Goal: Task Accomplishment & Management: Use online tool/utility

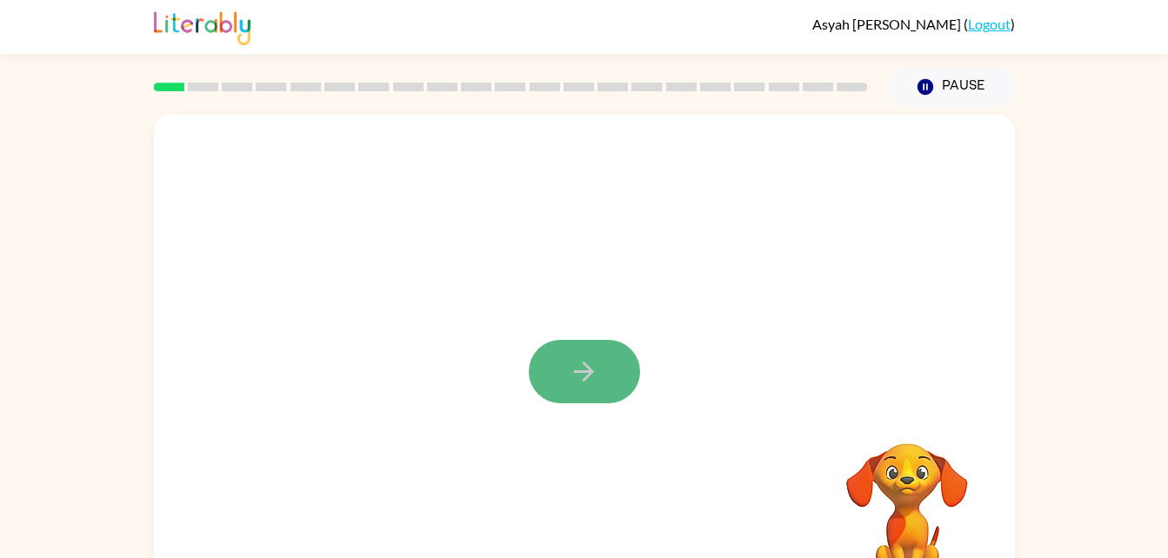
click at [581, 379] on icon "button" at bounding box center [584, 372] width 30 height 30
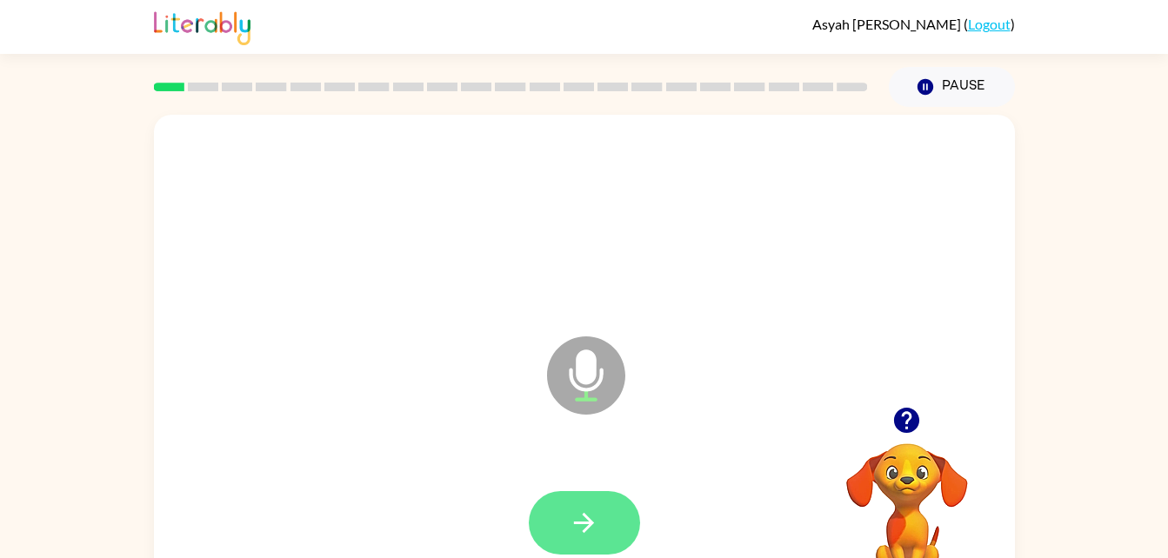
click at [565, 511] on button "button" at bounding box center [584, 522] width 111 height 63
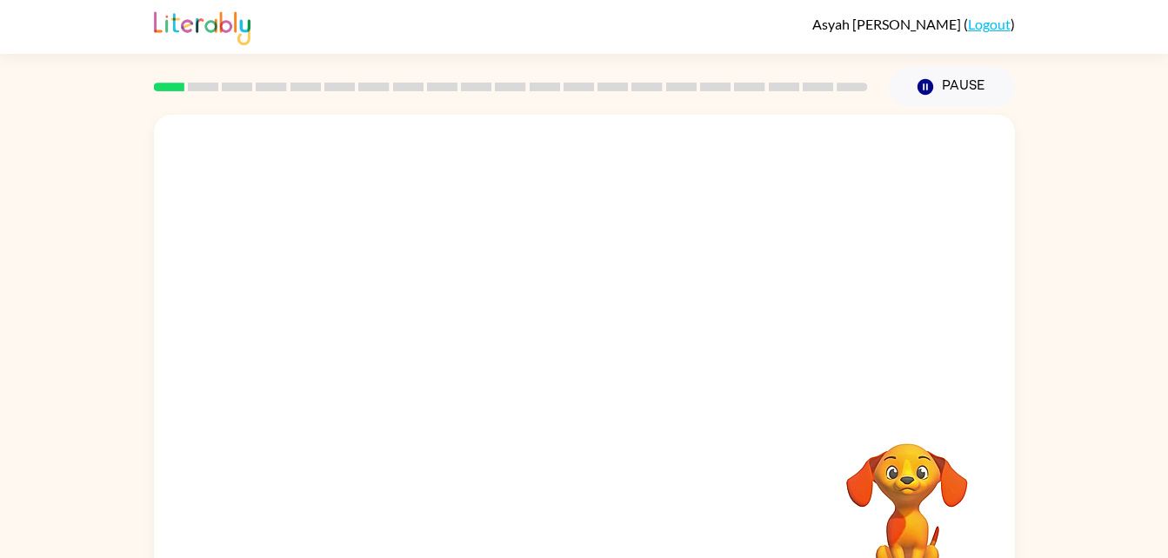
drag, startPoint x: 565, startPoint y: 511, endPoint x: 446, endPoint y: 509, distance: 118.3
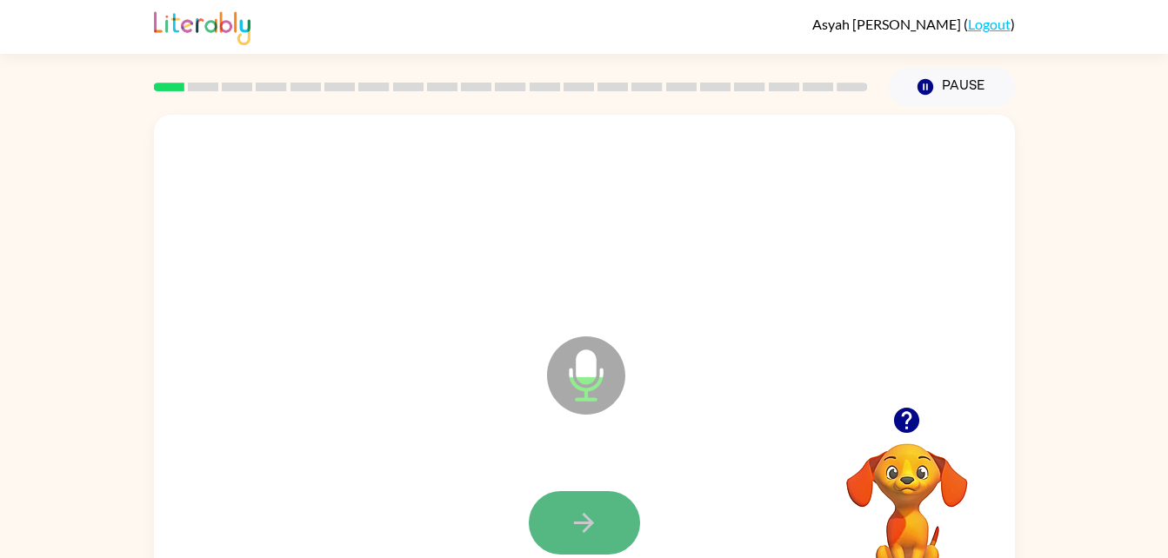
click at [590, 546] on button "button" at bounding box center [584, 522] width 111 height 63
click at [598, 520] on icon "button" at bounding box center [584, 523] width 30 height 30
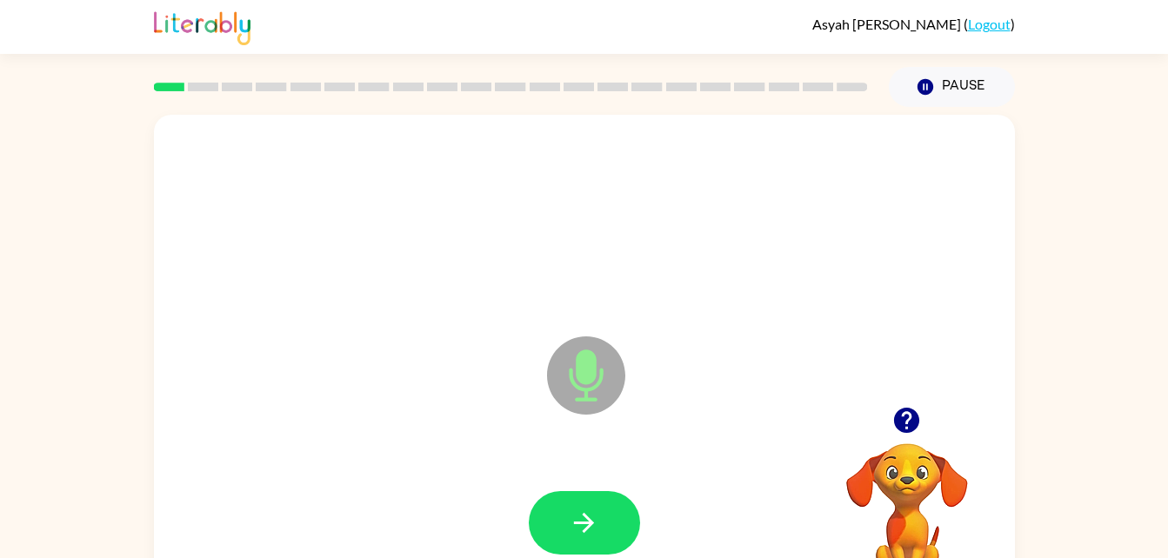
click at [920, 417] on icon "button" at bounding box center [907, 420] width 30 height 30
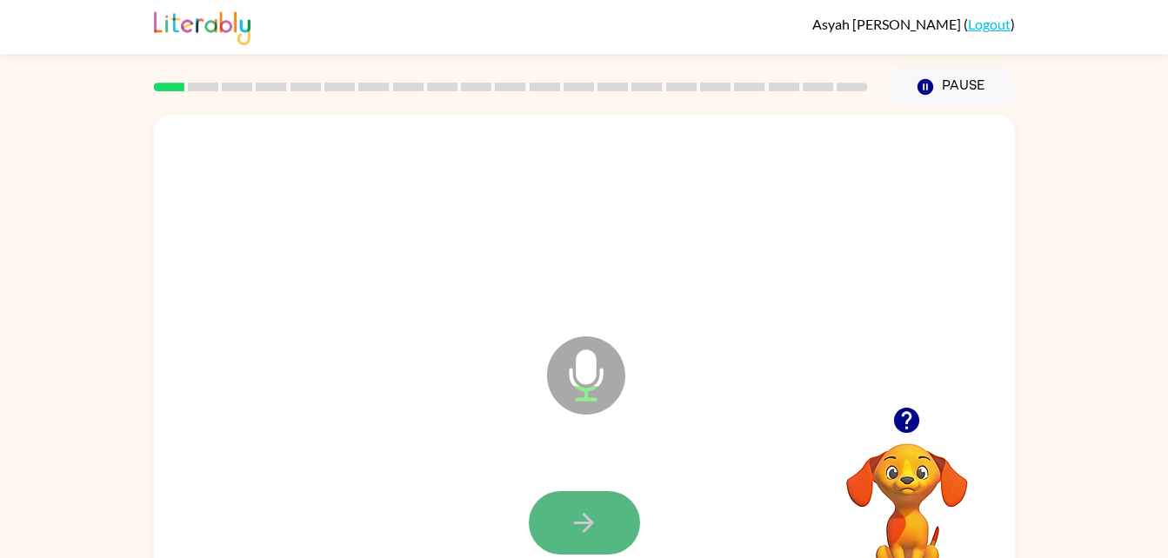
click at [587, 521] on icon "button" at bounding box center [584, 523] width 30 height 30
click at [598, 503] on button "button" at bounding box center [584, 522] width 111 height 63
click at [558, 503] on button "button" at bounding box center [584, 522] width 111 height 63
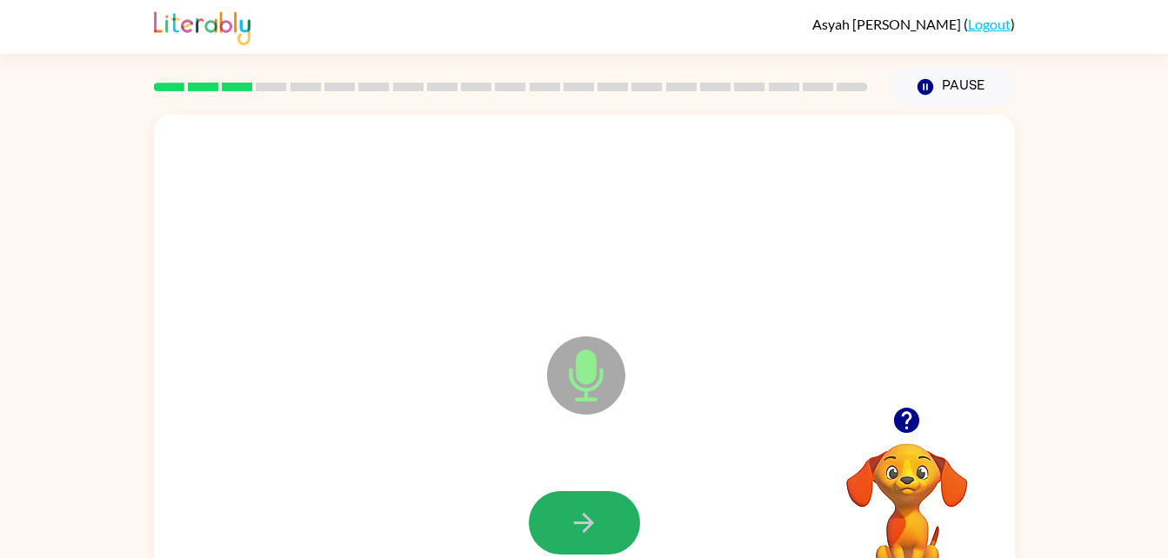
click at [558, 503] on button "button" at bounding box center [584, 522] width 111 height 63
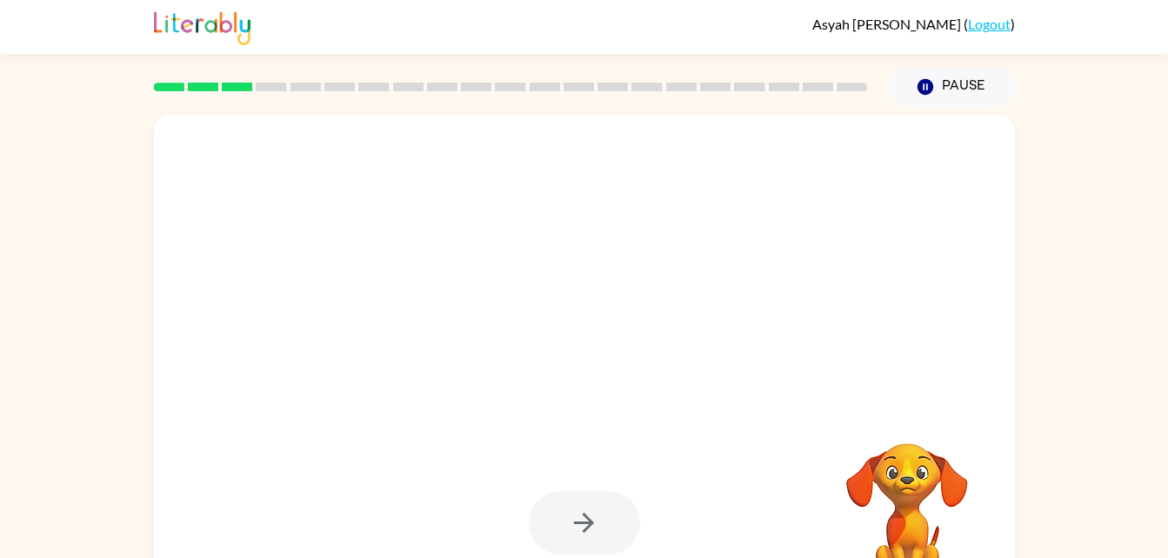
click at [848, 115] on div at bounding box center [584, 363] width 861 height 497
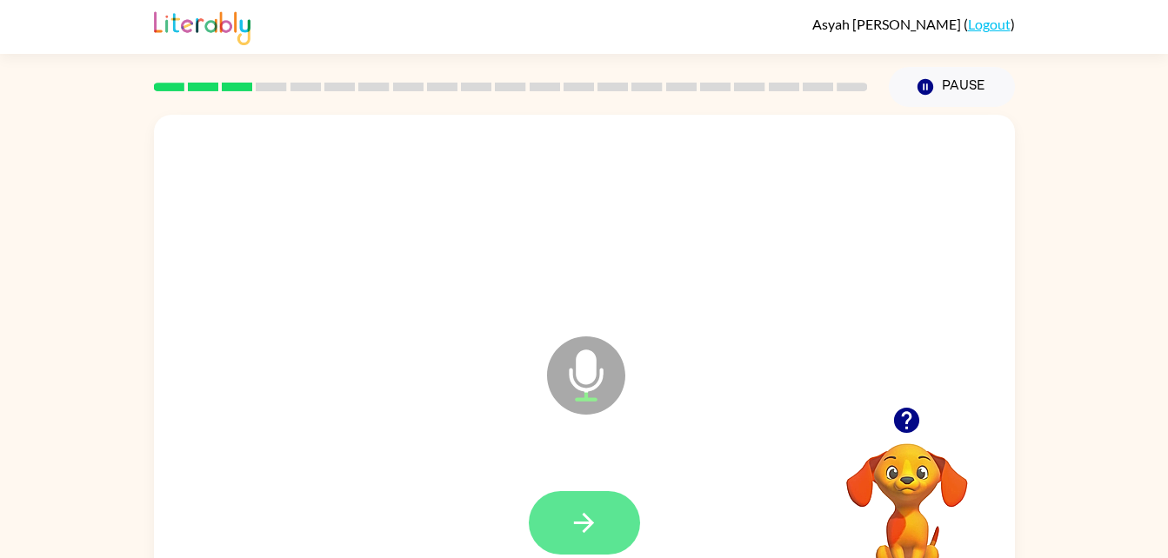
click at [578, 508] on icon "button" at bounding box center [584, 523] width 30 height 30
click at [589, 535] on icon "button" at bounding box center [584, 523] width 30 height 30
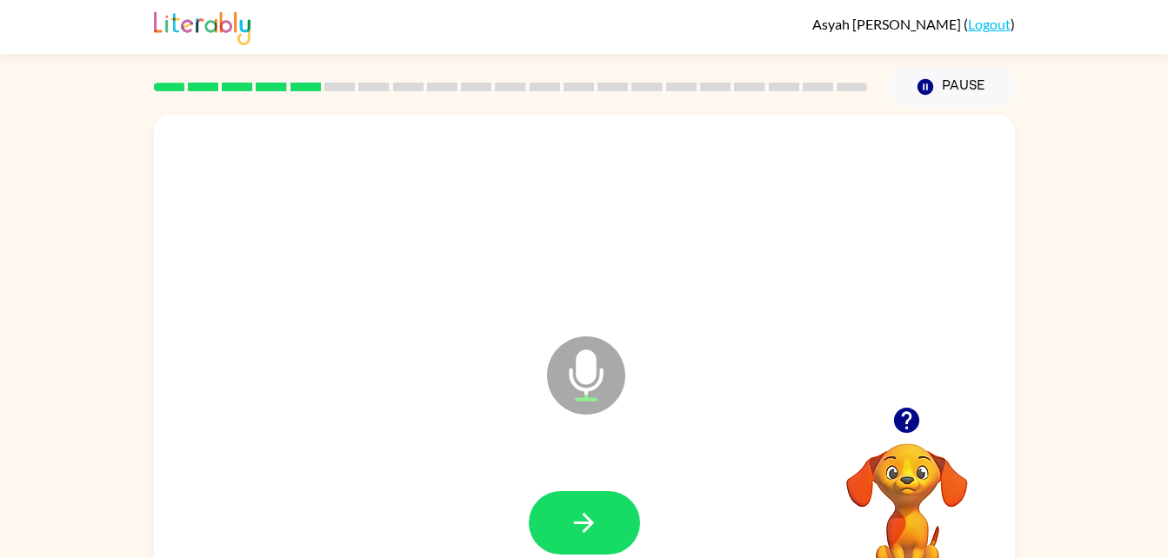
click at [589, 535] on icon "button" at bounding box center [584, 523] width 30 height 30
drag, startPoint x: 589, startPoint y: 535, endPoint x: 325, endPoint y: 462, distance: 273.5
click at [325, 462] on div at bounding box center [584, 523] width 826 height 143
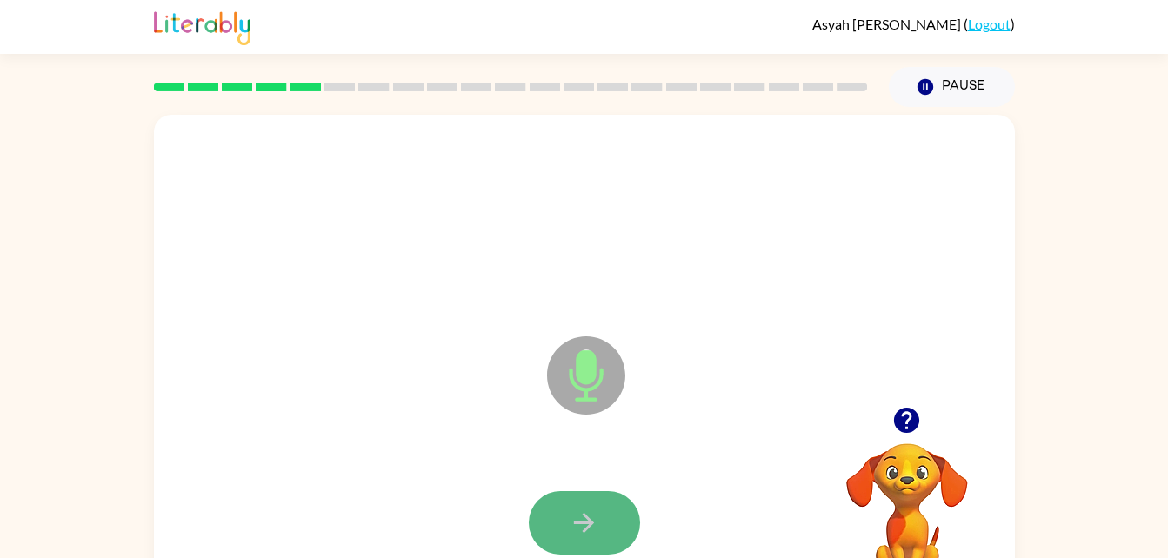
click at [595, 543] on button "button" at bounding box center [584, 522] width 111 height 63
click at [613, 493] on button "button" at bounding box center [584, 522] width 111 height 63
click at [613, 493] on div at bounding box center [584, 522] width 111 height 63
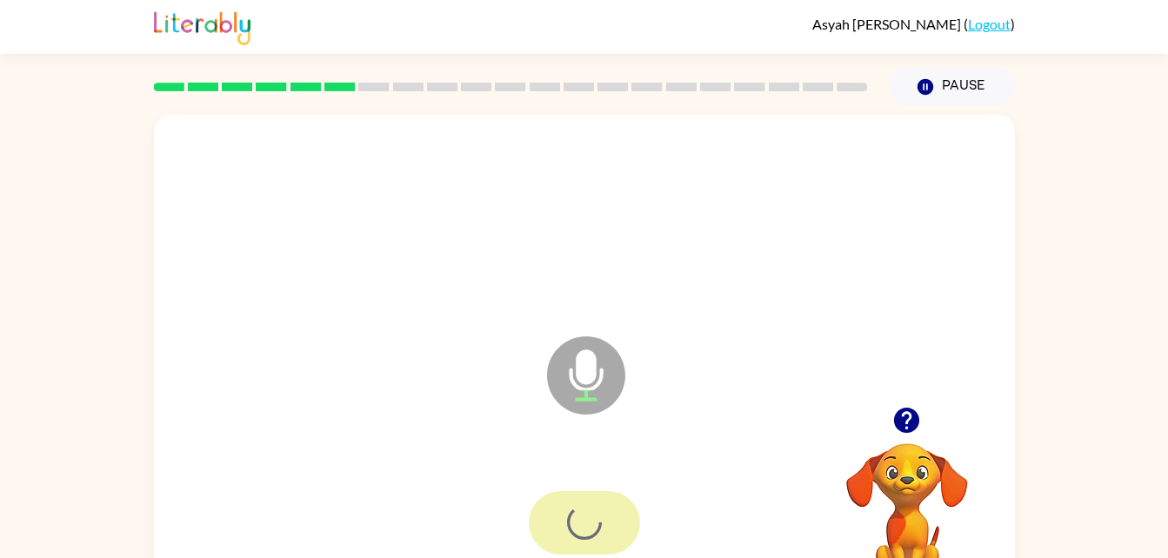
click at [613, 493] on div at bounding box center [584, 522] width 111 height 63
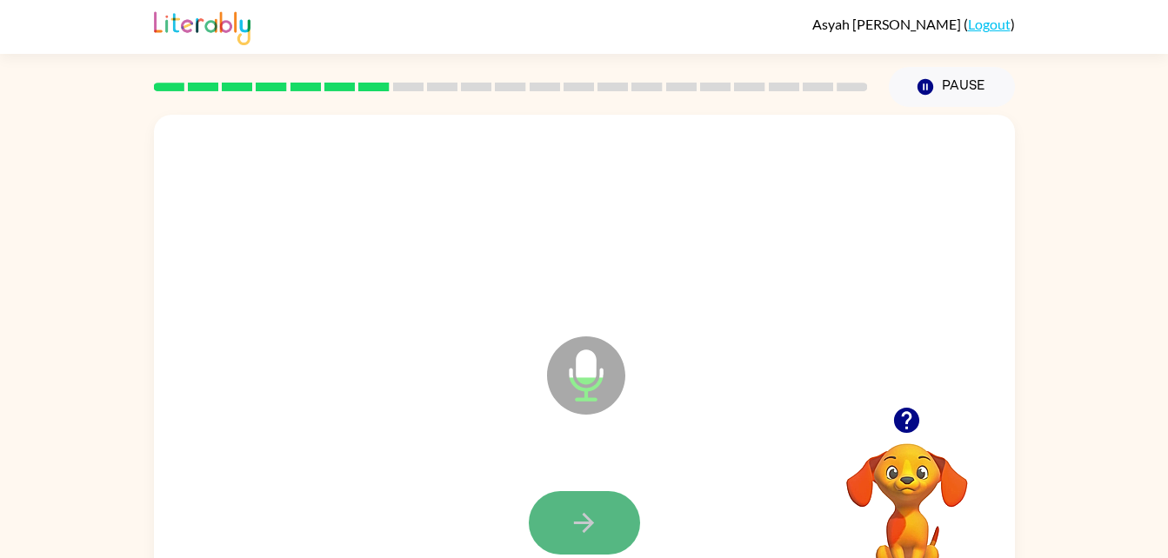
click at [574, 524] on icon "button" at bounding box center [584, 523] width 20 height 20
drag, startPoint x: 574, startPoint y: 524, endPoint x: 465, endPoint y: 454, distance: 129.1
click at [465, 454] on div at bounding box center [584, 523] width 826 height 143
click at [579, 519] on icon "button" at bounding box center [584, 523] width 30 height 30
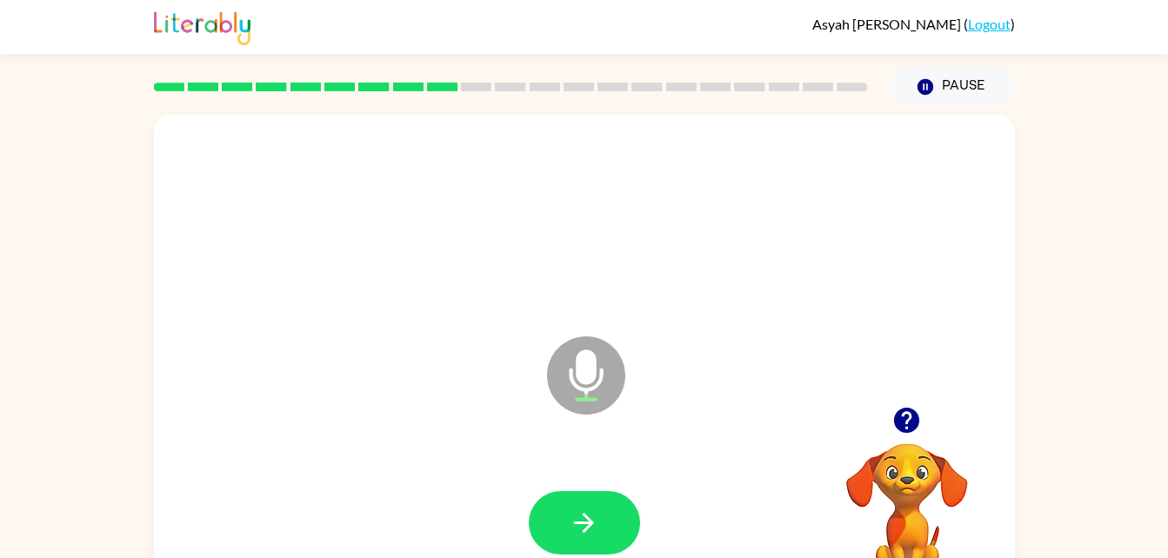
click at [579, 519] on icon "button" at bounding box center [584, 523] width 30 height 30
drag, startPoint x: 582, startPoint y: 528, endPoint x: 585, endPoint y: 537, distance: 9.1
click at [585, 537] on icon "button" at bounding box center [584, 523] width 30 height 30
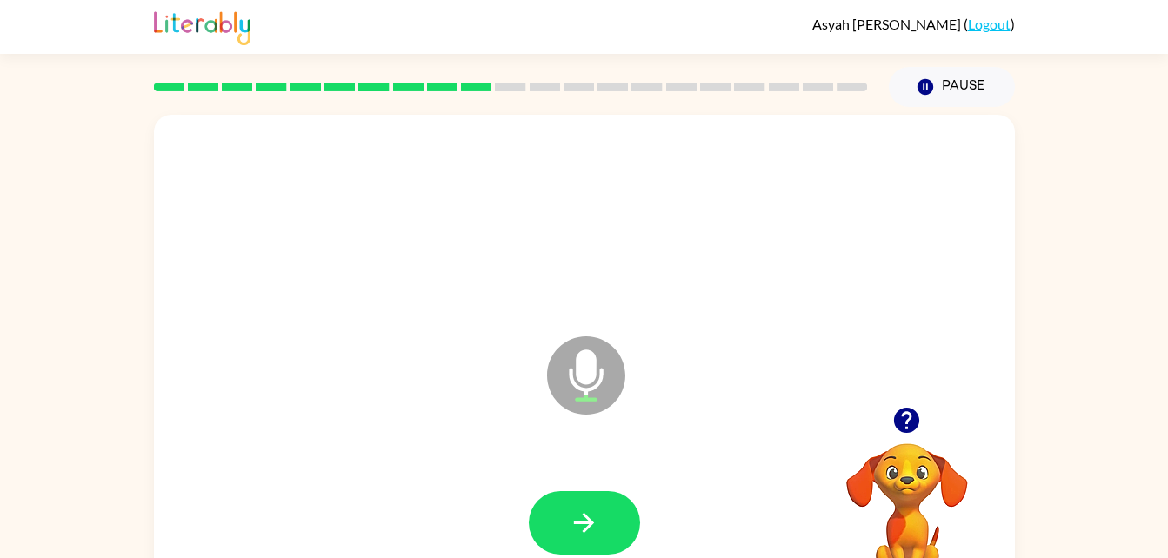
drag, startPoint x: 585, startPoint y: 537, endPoint x: 566, endPoint y: 529, distance: 19.9
click at [566, 529] on button "button" at bounding box center [584, 522] width 111 height 63
click at [567, 518] on button "button" at bounding box center [584, 522] width 111 height 63
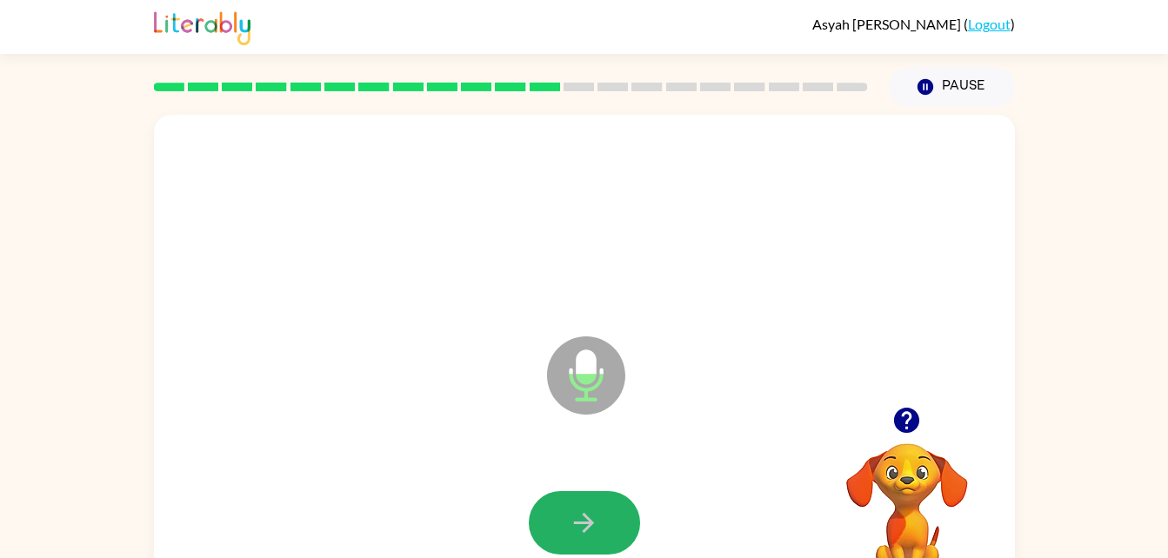
click at [567, 518] on button "button" at bounding box center [584, 522] width 111 height 63
drag, startPoint x: 567, startPoint y: 518, endPoint x: 546, endPoint y: 523, distance: 21.5
click at [546, 523] on button "button" at bounding box center [584, 522] width 111 height 63
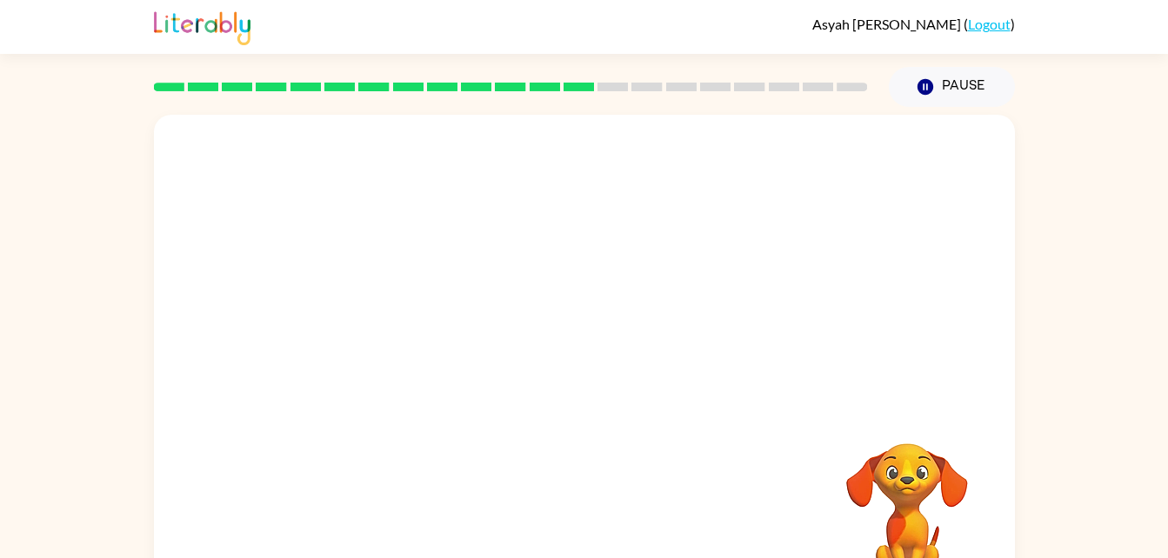
click at [863, 481] on video "Your browser must support playing .mp4 files to use Literably. Please try using…" at bounding box center [907, 504] width 174 height 174
click at [905, 478] on video "Your browser must support playing .mp4 files to use Literably. Please try using…" at bounding box center [907, 504] width 174 height 174
click at [918, 78] on icon "Pause" at bounding box center [925, 86] width 19 height 19
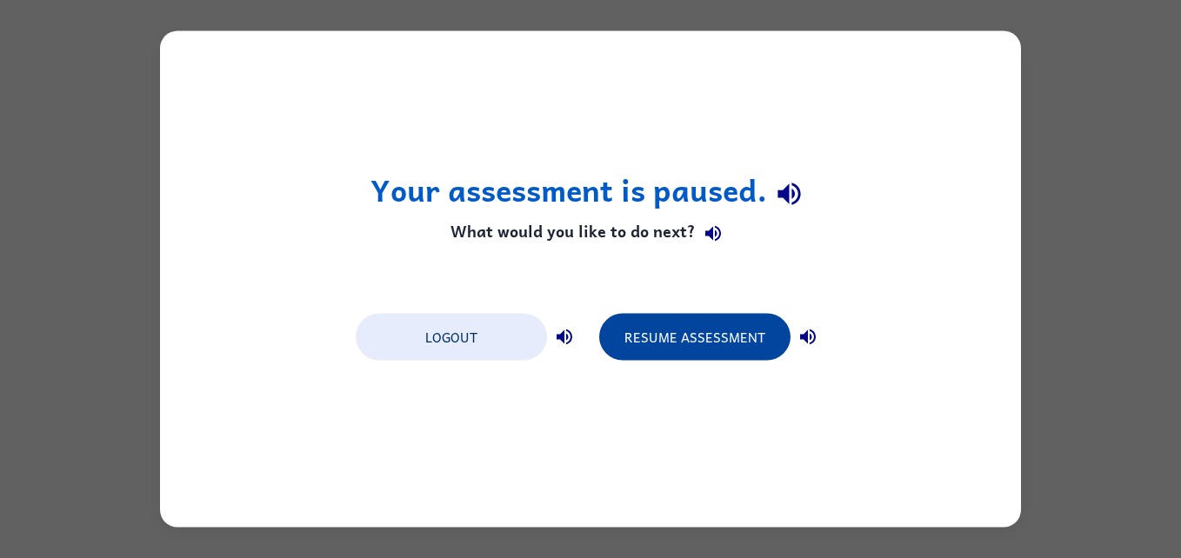
drag, startPoint x: 821, startPoint y: 225, endPoint x: 788, endPoint y: 336, distance: 115.3
click at [788, 336] on div "Your assessment is paused. What would you like to do next? Logout Resume Assess…" at bounding box center [590, 279] width 861 height 497
click at [666, 317] on button "Resume Assessment" at bounding box center [694, 337] width 191 height 47
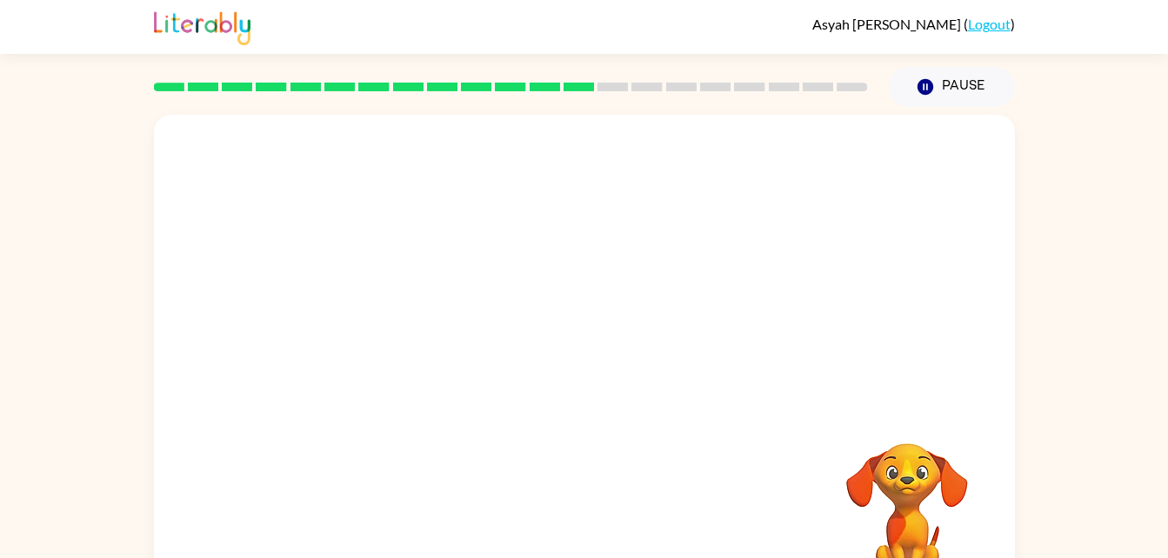
click at [921, 503] on video "Your browser must support playing .mp4 files to use Literably. Please try using…" at bounding box center [907, 504] width 174 height 174
drag, startPoint x: 909, startPoint y: 431, endPoint x: 898, endPoint y: 428, distance: 11.6
click at [898, 428] on video "Your browser must support playing .mp4 files to use Literably. Please try using…" at bounding box center [907, 504] width 174 height 174
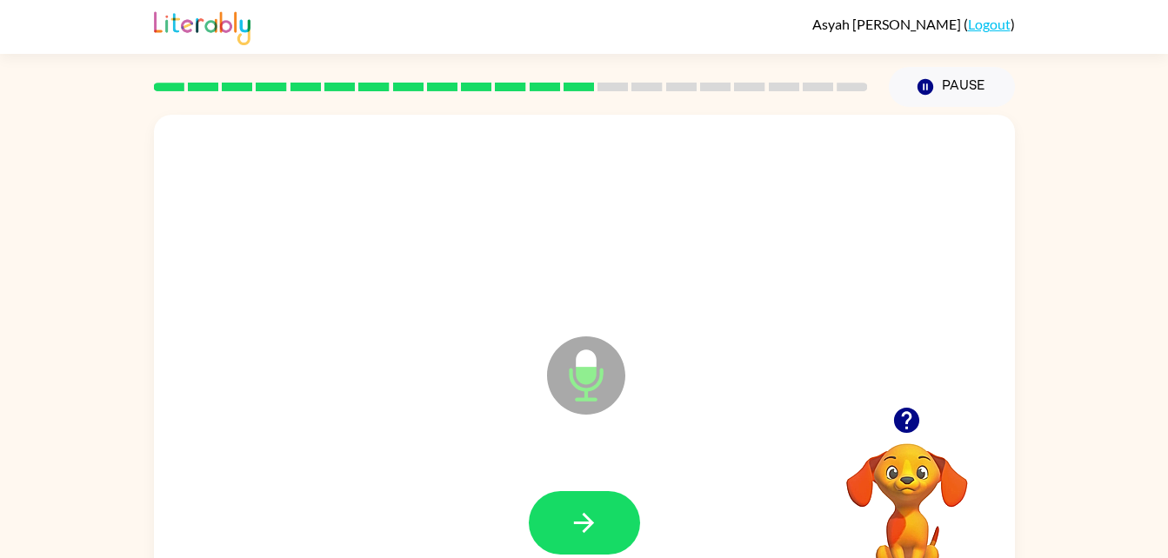
click at [1153, 315] on div "Microphone The Microphone is here when it is your turn to talk Your browser mus…" at bounding box center [584, 359] width 1168 height 504
click at [605, 496] on button "button" at bounding box center [584, 522] width 111 height 63
drag, startPoint x: 584, startPoint y: 539, endPoint x: 572, endPoint y: 531, distance: 14.3
click at [572, 531] on icon "button" at bounding box center [584, 523] width 30 height 30
drag, startPoint x: 582, startPoint y: 528, endPoint x: 591, endPoint y: 538, distance: 13.6
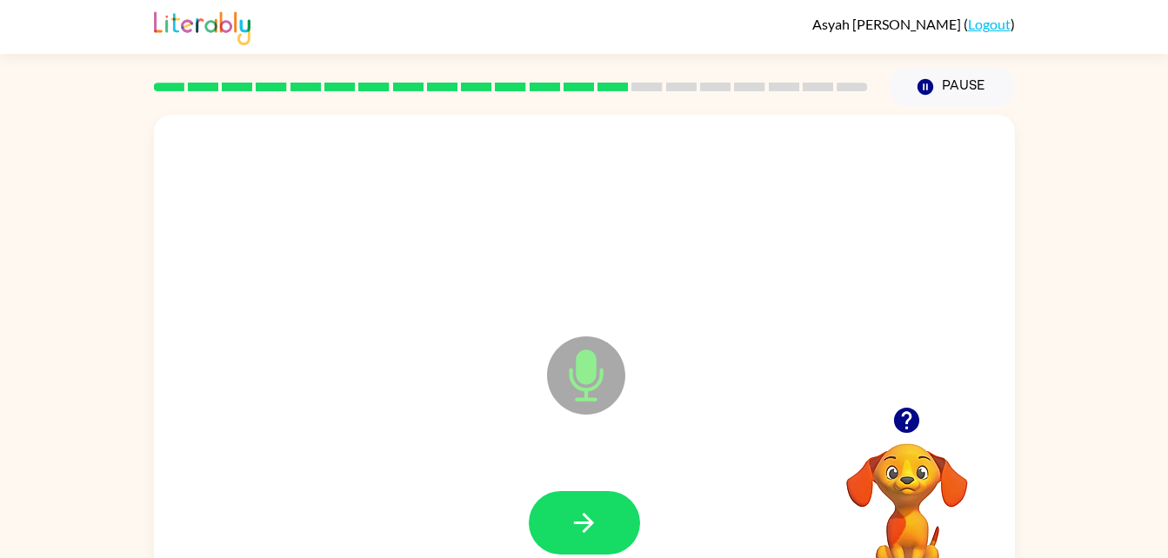
click at [591, 538] on button "button" at bounding box center [584, 522] width 111 height 63
drag, startPoint x: 591, startPoint y: 538, endPoint x: 529, endPoint y: 456, distance: 103.2
click at [529, 456] on div at bounding box center [584, 523] width 826 height 143
click at [765, 251] on div at bounding box center [584, 221] width 826 height 143
drag, startPoint x: 583, startPoint y: 533, endPoint x: 598, endPoint y: 545, distance: 19.8
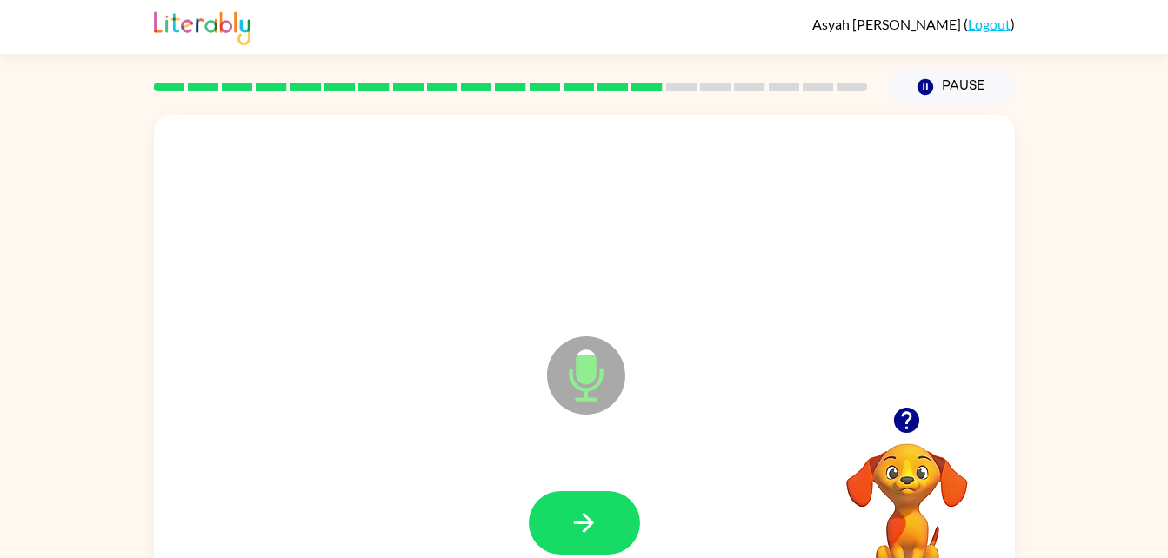
click at [599, 552] on button "button" at bounding box center [584, 522] width 111 height 63
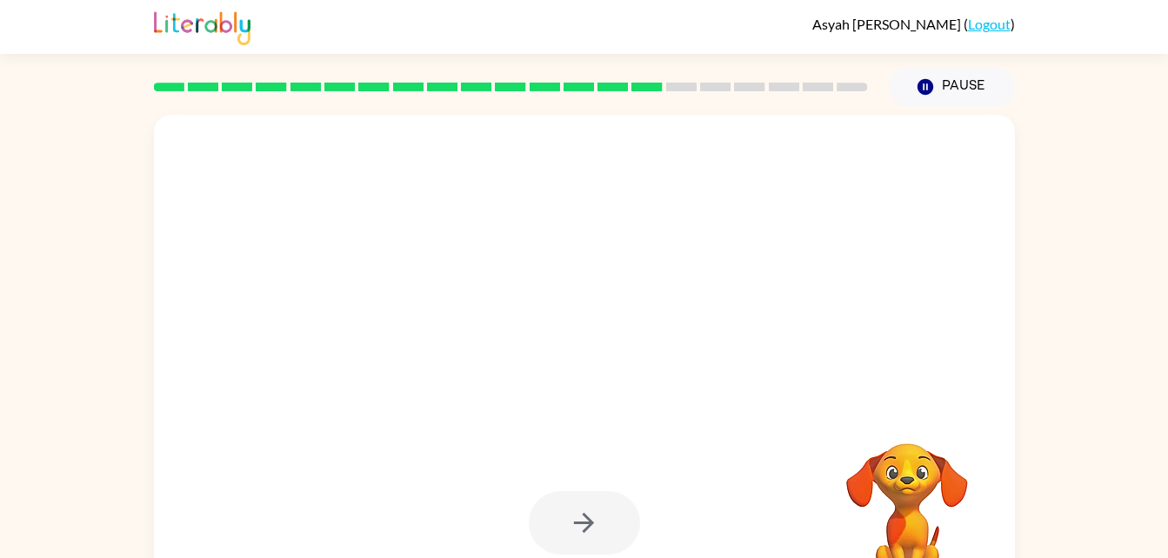
click at [598, 545] on div at bounding box center [584, 522] width 111 height 63
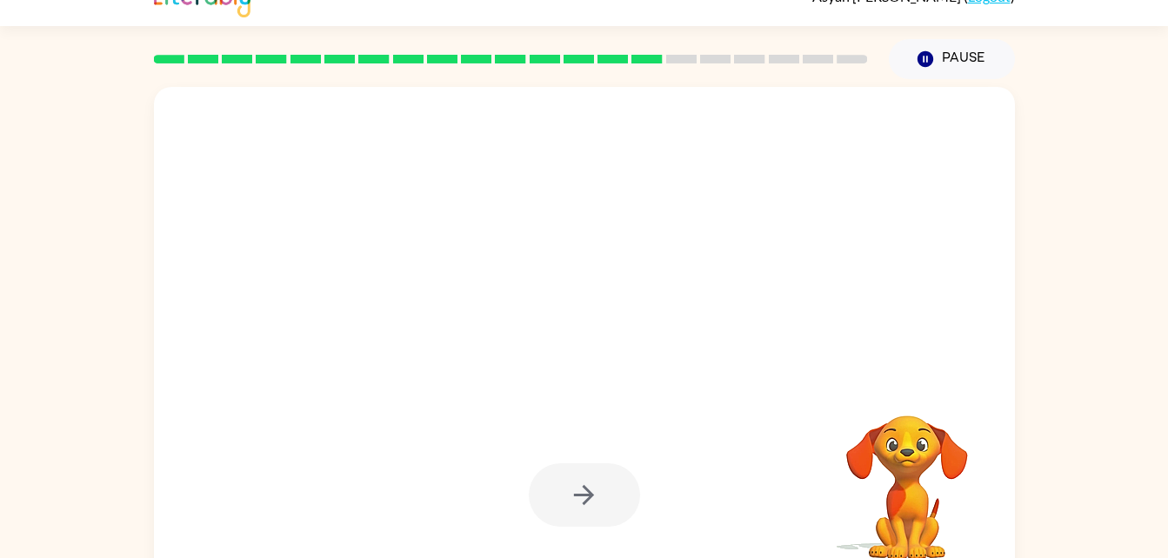
scroll to position [38, 0]
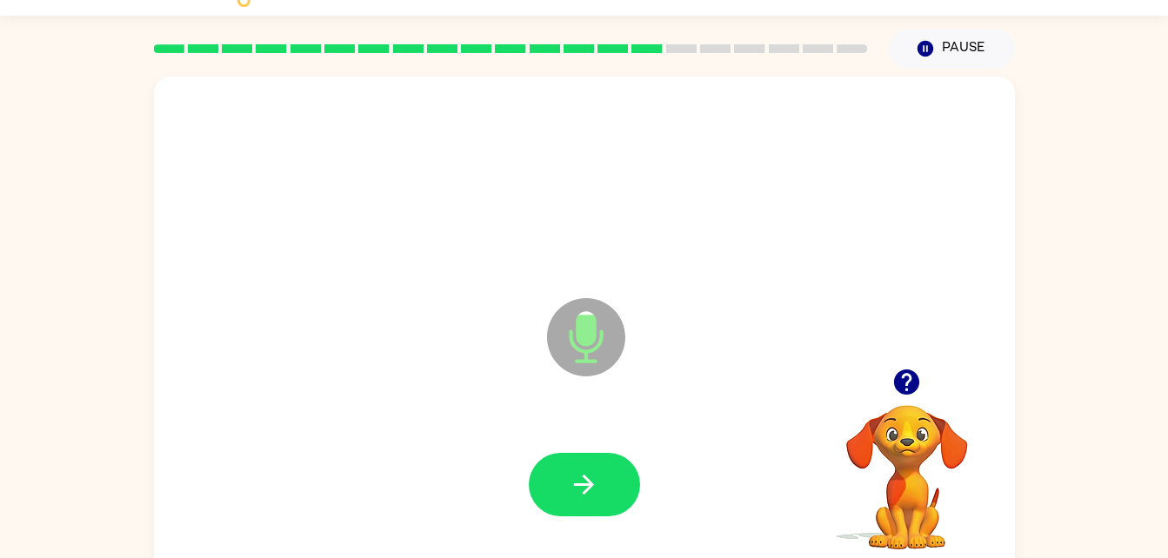
click at [595, 558] on html "[PERSON_NAME] ( Logout ) Pause Pause Microphone The Microphone is here when it …" at bounding box center [584, 267] width 1168 height 611
click at [559, 459] on button "button" at bounding box center [584, 484] width 111 height 63
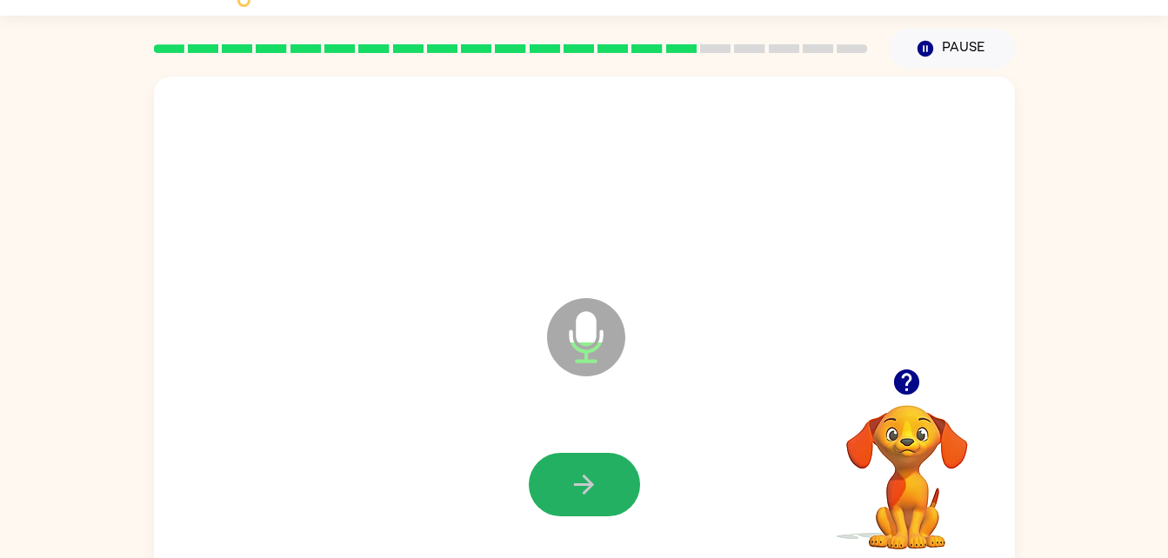
click at [558, 459] on button "button" at bounding box center [584, 484] width 111 height 63
drag, startPoint x: 558, startPoint y: 459, endPoint x: 584, endPoint y: 491, distance: 40.2
click at [584, 491] on icon "button" at bounding box center [584, 485] width 30 height 30
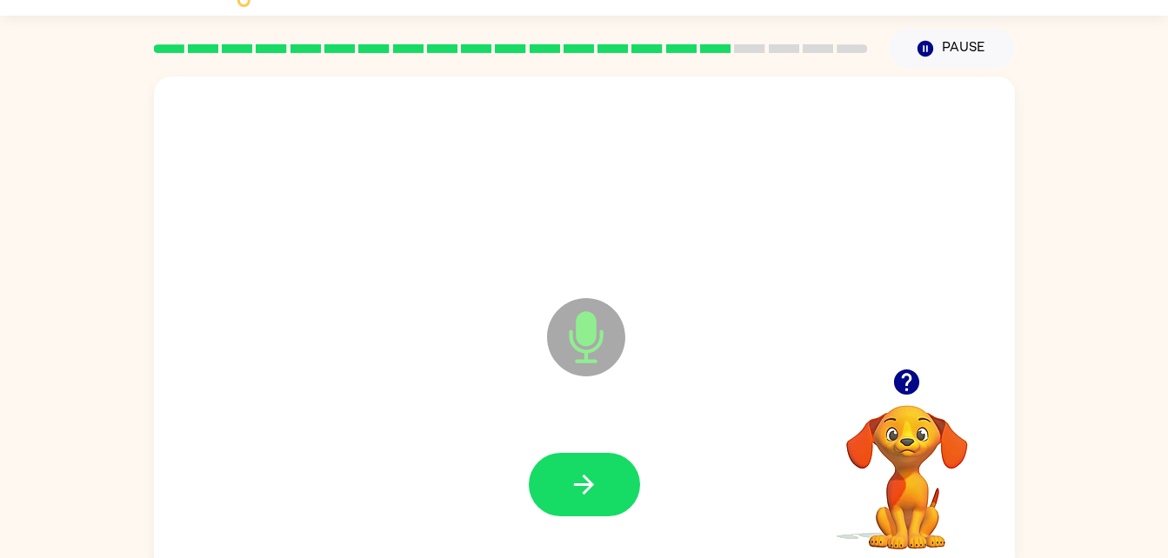
click at [584, 491] on icon "button" at bounding box center [584, 485] width 30 height 30
drag, startPoint x: 584, startPoint y: 491, endPoint x: 564, endPoint y: 496, distance: 20.7
click at [564, 496] on button "button" at bounding box center [584, 484] width 111 height 63
click at [595, 474] on icon "button" at bounding box center [584, 485] width 30 height 30
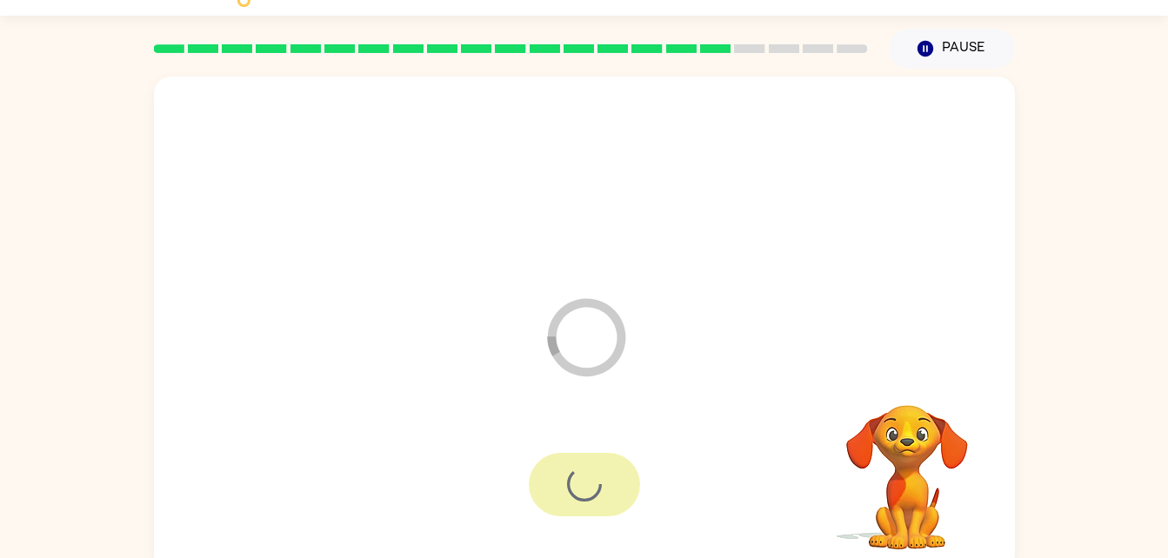
click at [595, 474] on div at bounding box center [584, 484] width 111 height 63
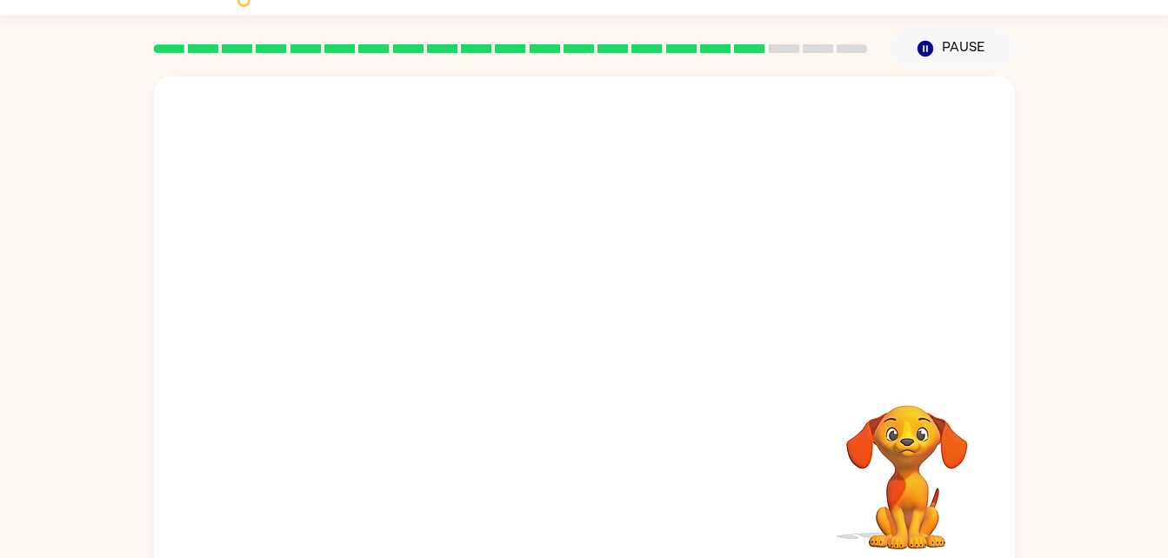
click at [595, 474] on div at bounding box center [584, 485] width 826 height 143
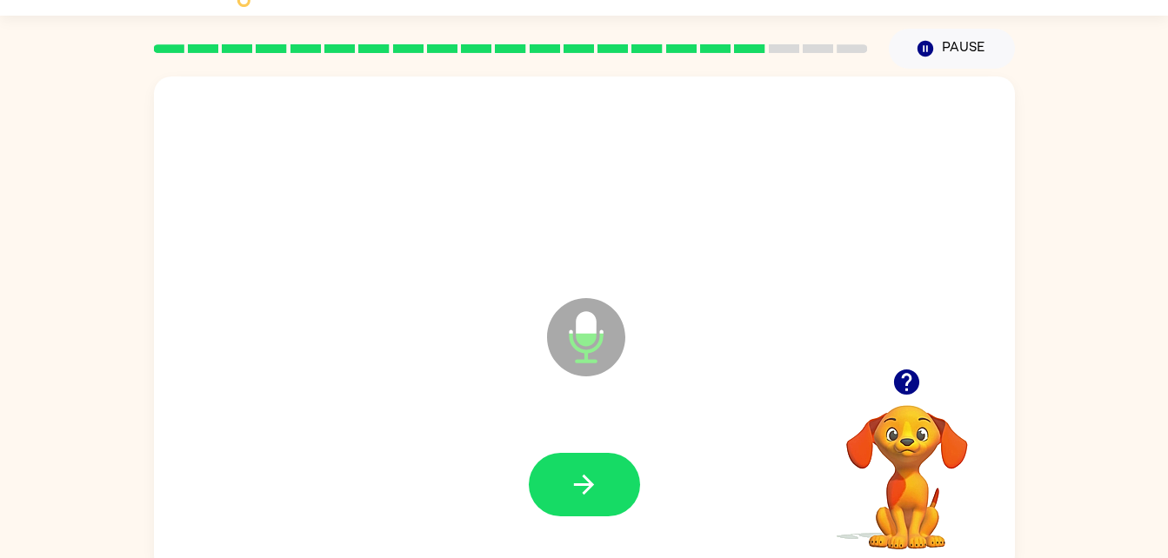
drag, startPoint x: 595, startPoint y: 474, endPoint x: 602, endPoint y: 523, distance: 49.2
click at [602, 523] on div at bounding box center [584, 485] width 826 height 143
click at [578, 489] on icon "button" at bounding box center [584, 485] width 30 height 30
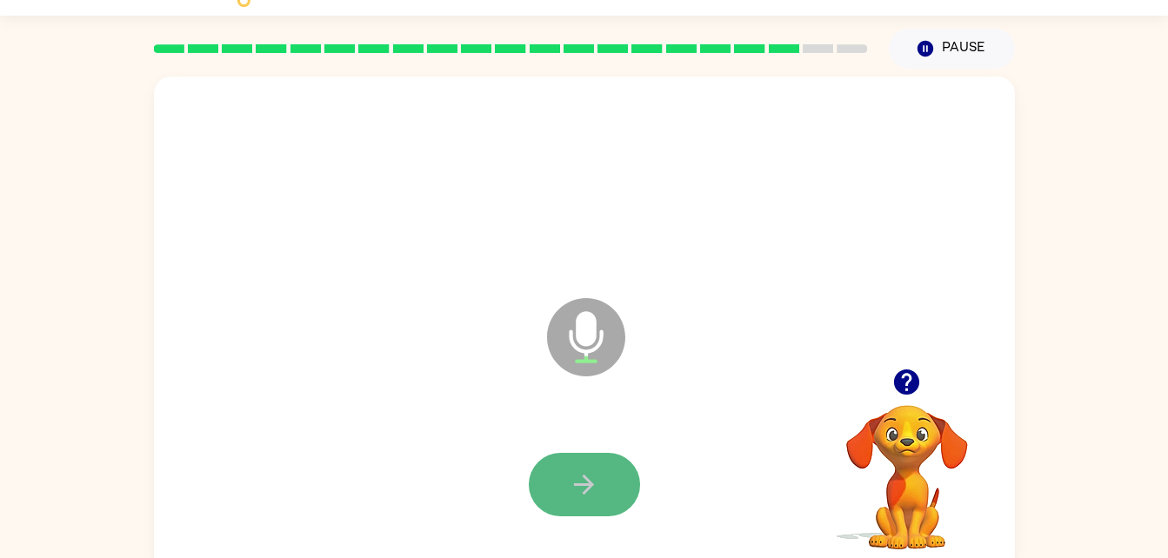
drag, startPoint x: 578, startPoint y: 489, endPoint x: 580, endPoint y: 503, distance: 14.2
click at [580, 503] on button "button" at bounding box center [584, 484] width 111 height 63
click at [577, 511] on button "button" at bounding box center [584, 484] width 111 height 63
drag, startPoint x: 577, startPoint y: 511, endPoint x: 538, endPoint y: 484, distance: 47.0
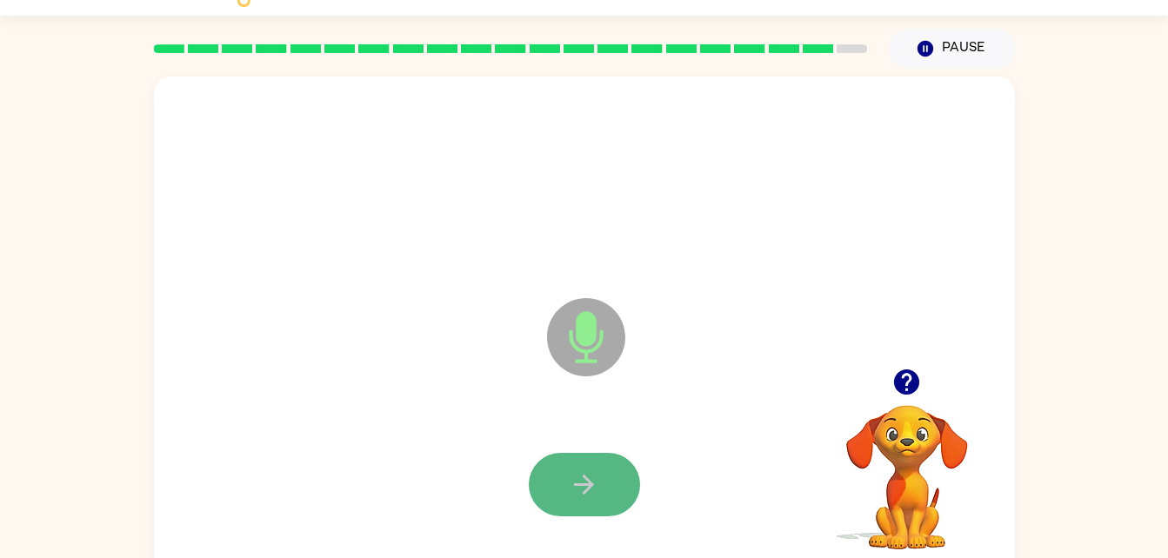
click at [538, 484] on button "button" at bounding box center [584, 484] width 111 height 63
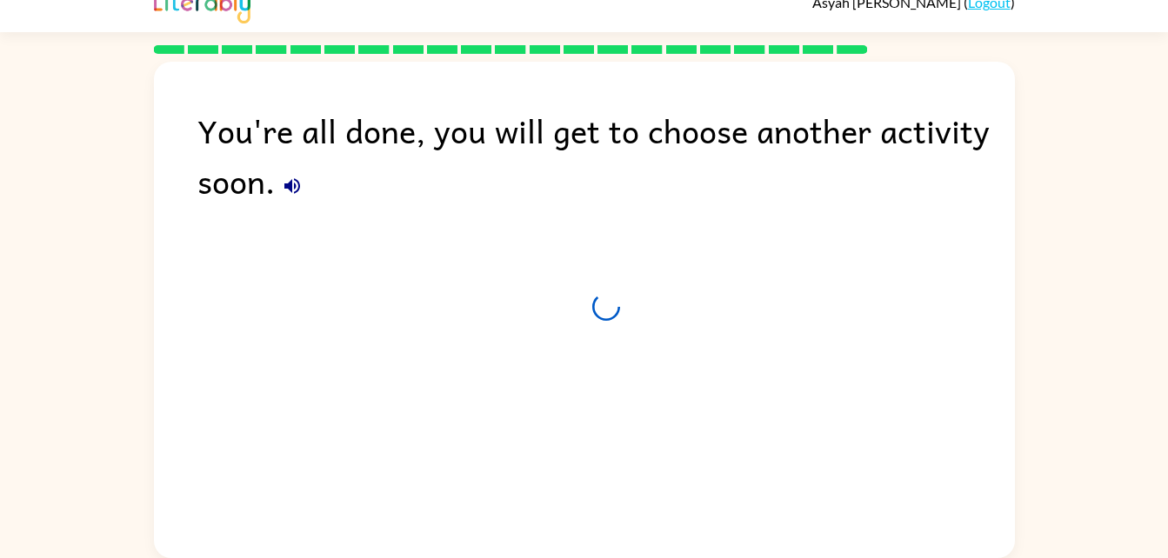
scroll to position [22, 0]
